Goal: Task Accomplishment & Management: Complete application form

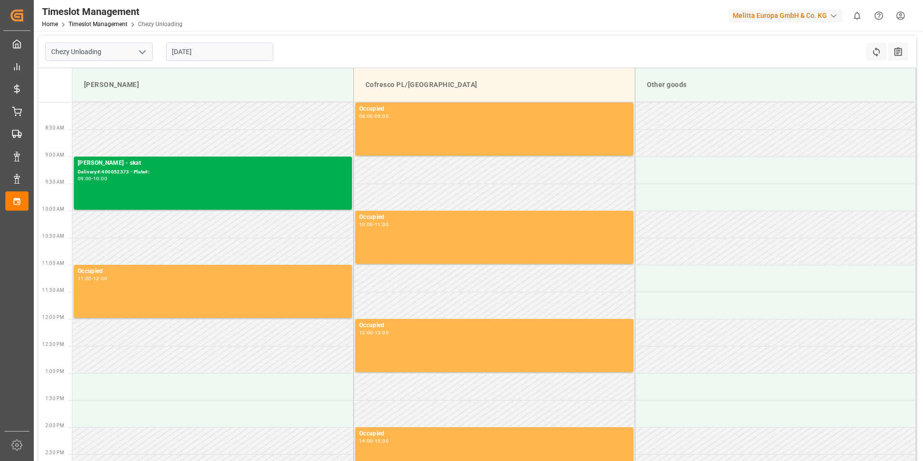
click at [210, 50] on input "[DATE]" at bounding box center [219, 51] width 107 height 18
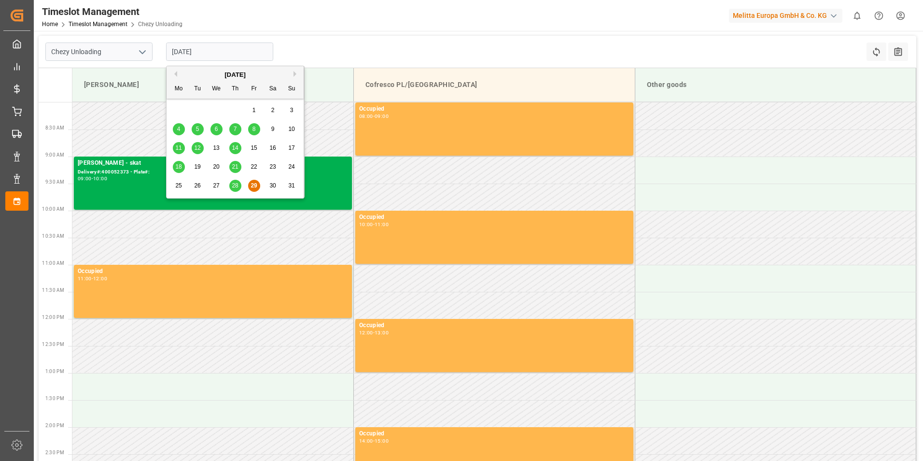
click at [295, 72] on button "Next Month" at bounding box center [297, 74] width 6 height 6
click at [199, 110] on div "2" at bounding box center [198, 111] width 12 height 12
type input "[DATE]"
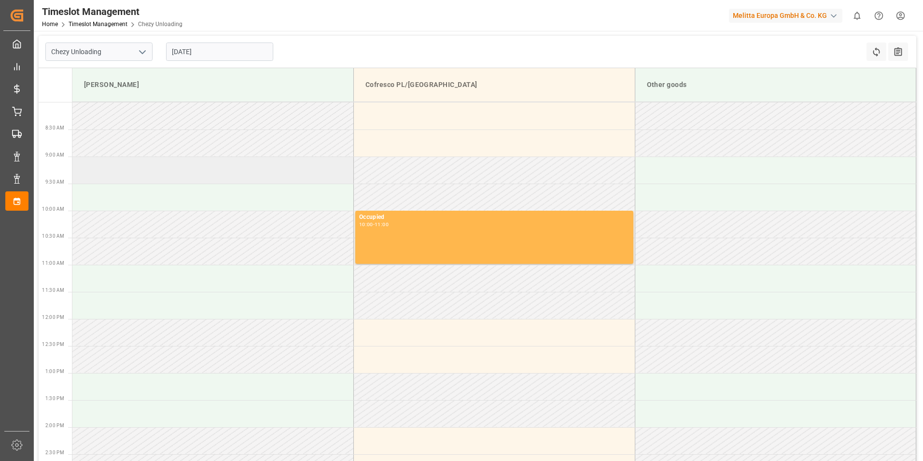
click at [178, 175] on td at bounding box center [212, 169] width 281 height 27
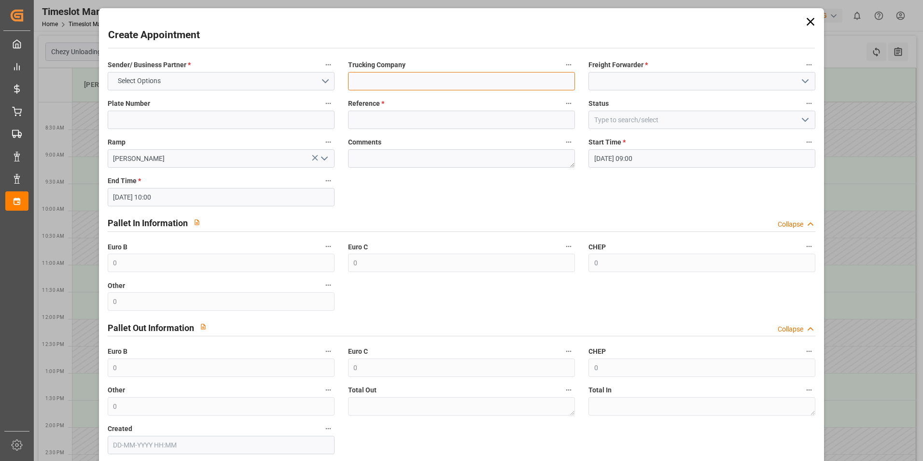
click at [512, 89] on input at bounding box center [461, 81] width 227 height 18
type input "skat"
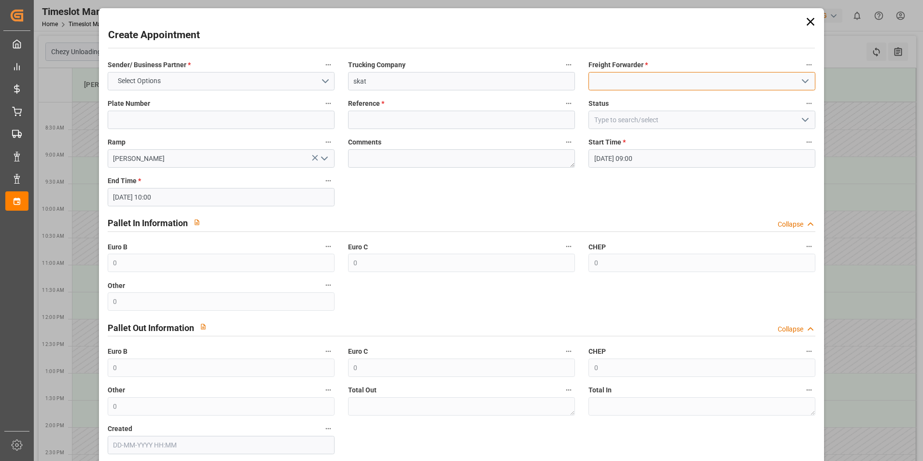
click at [623, 90] on input at bounding box center [702, 81] width 227 height 18
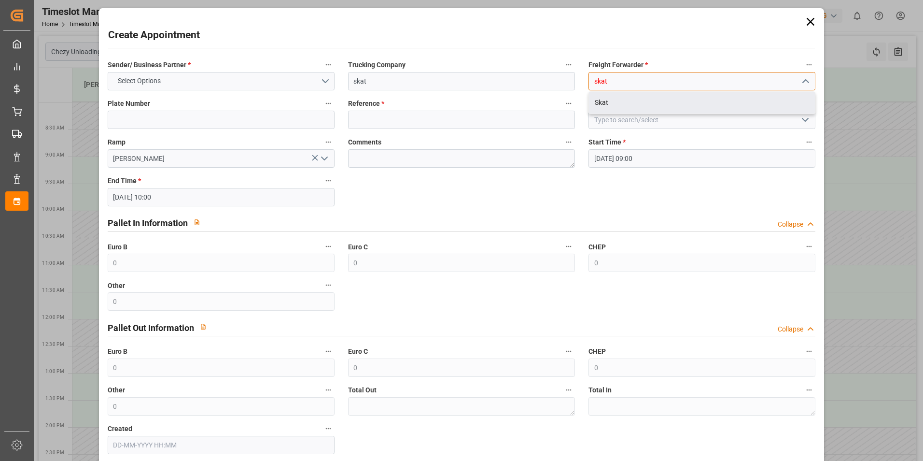
click at [626, 103] on div "Skat" at bounding box center [702, 103] width 226 height 22
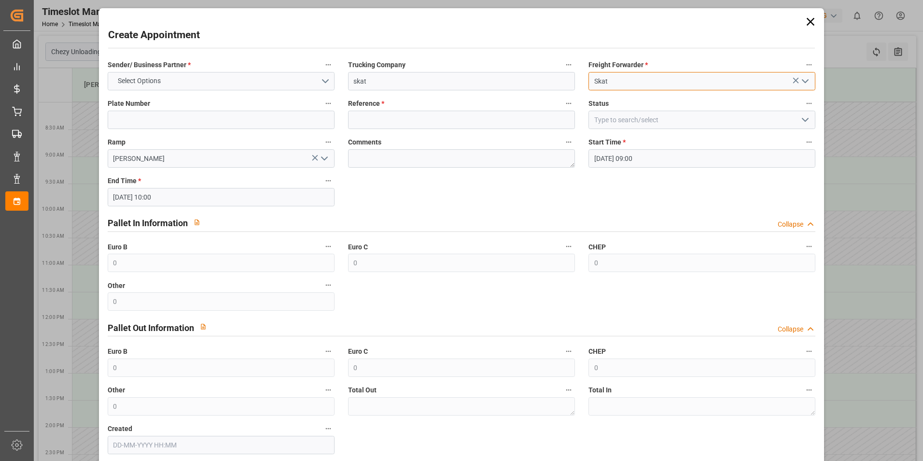
type input "Skat"
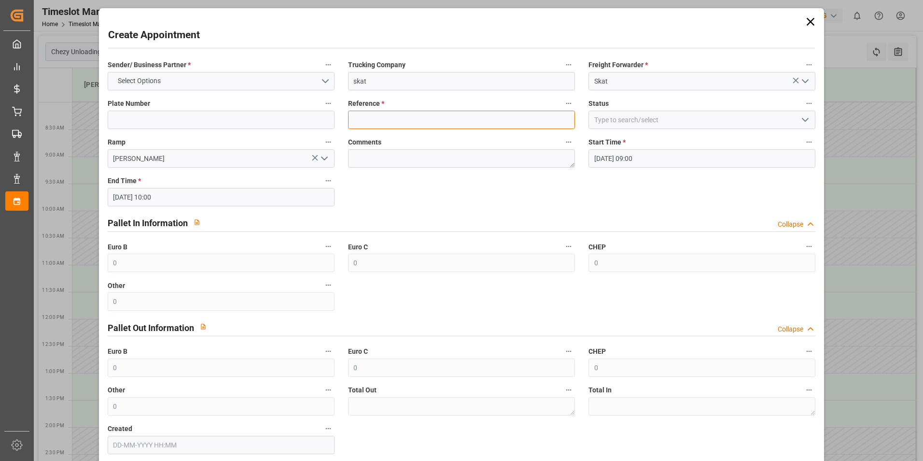
click at [495, 123] on input at bounding box center [461, 120] width 227 height 18
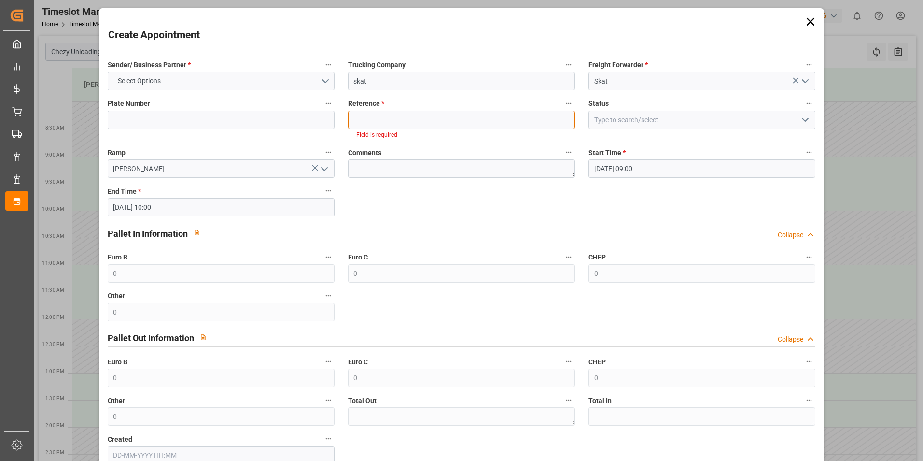
click at [478, 119] on input at bounding box center [461, 120] width 227 height 18
paste input "400052450"
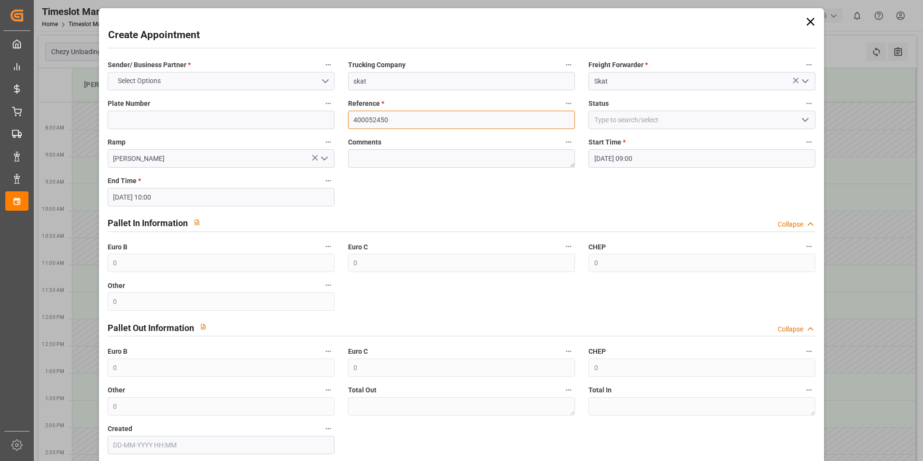
type input "400052450"
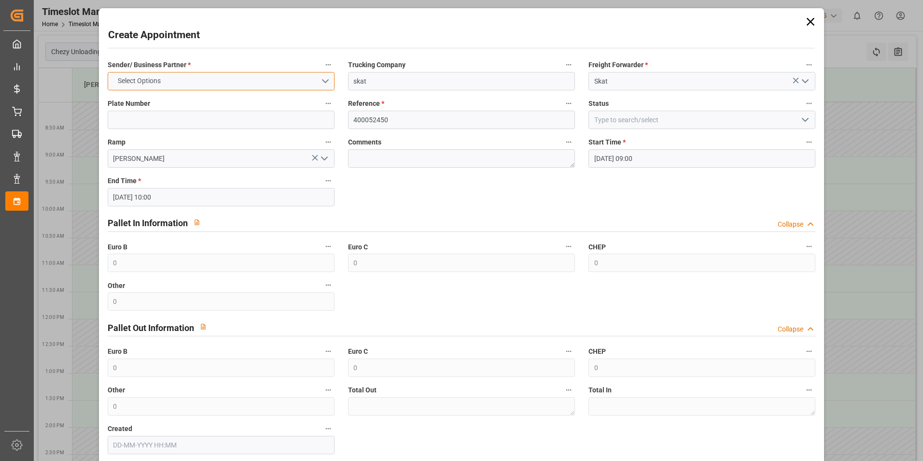
click at [291, 83] on button "Select Options" at bounding box center [221, 81] width 227 height 18
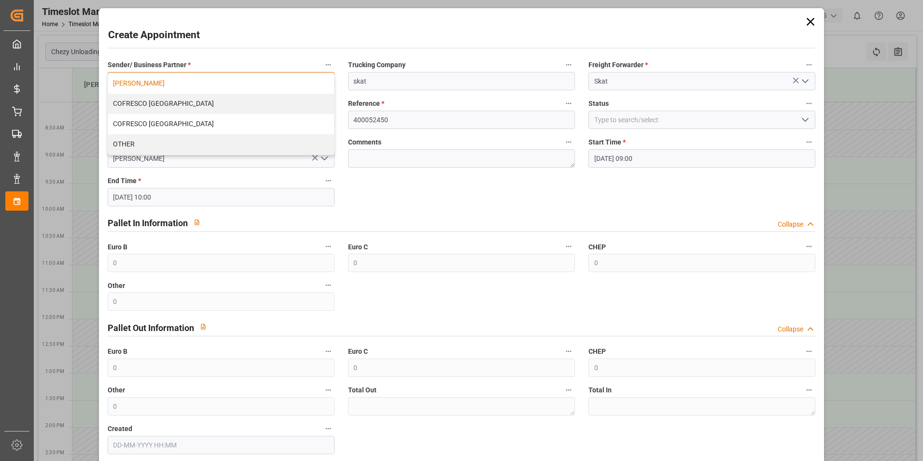
click at [174, 84] on div "[PERSON_NAME]" at bounding box center [221, 83] width 226 height 20
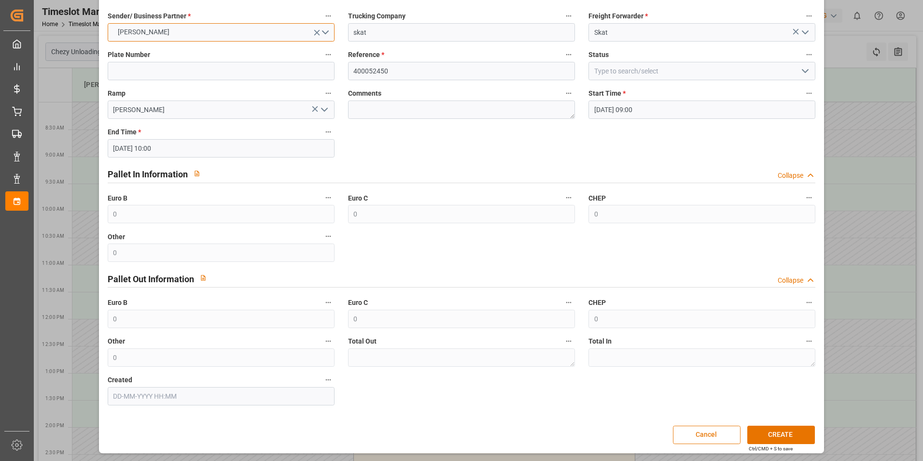
scroll to position [49, 0]
click at [776, 432] on button "CREATE" at bounding box center [781, 434] width 68 height 18
